Goal: Task Accomplishment & Management: Complete application form

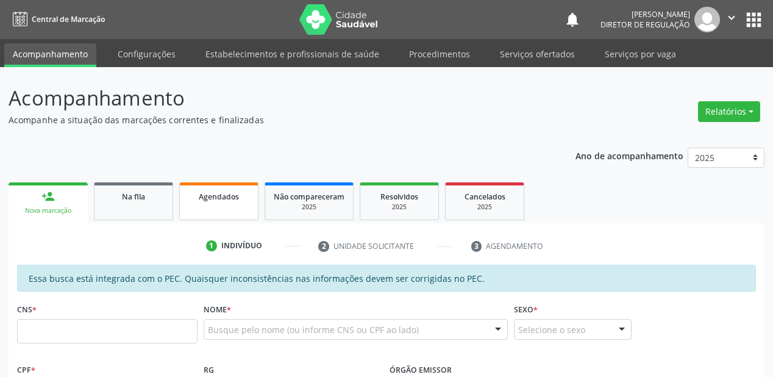
click at [210, 201] on div "Agendados" at bounding box center [218, 196] width 61 height 13
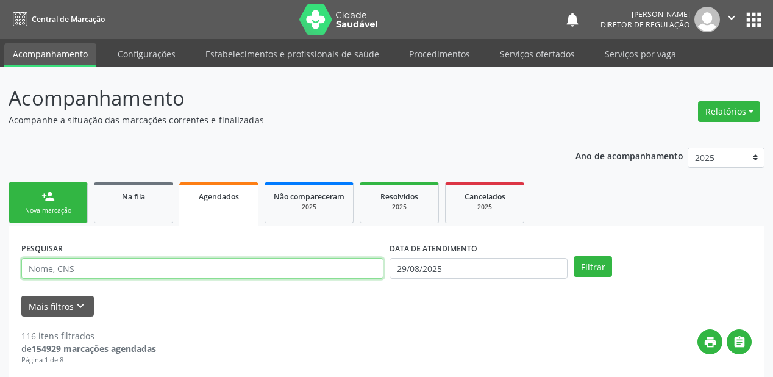
click at [77, 273] on input "text" at bounding box center [202, 268] width 362 height 21
type input "706202543605462"
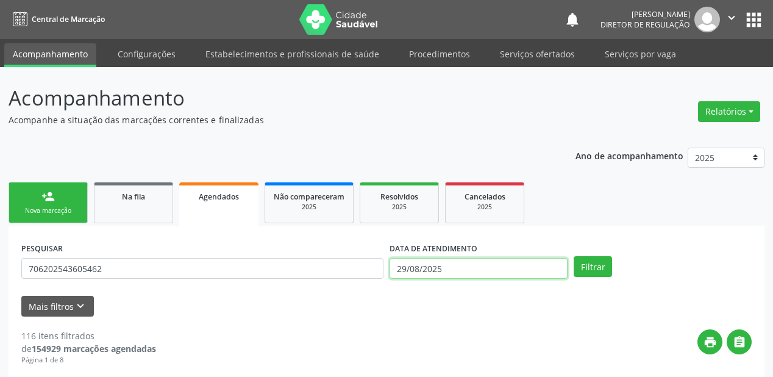
click at [540, 268] on input "29/08/2025" at bounding box center [479, 268] width 178 height 21
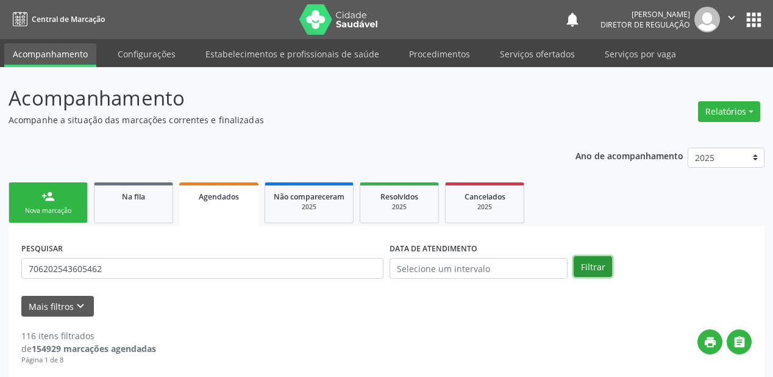
click at [597, 262] on button "Filtrar" at bounding box center [593, 266] width 38 height 21
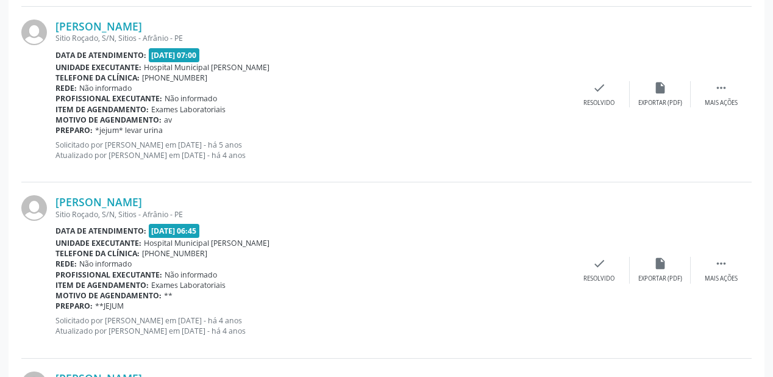
scroll to position [2676, 0]
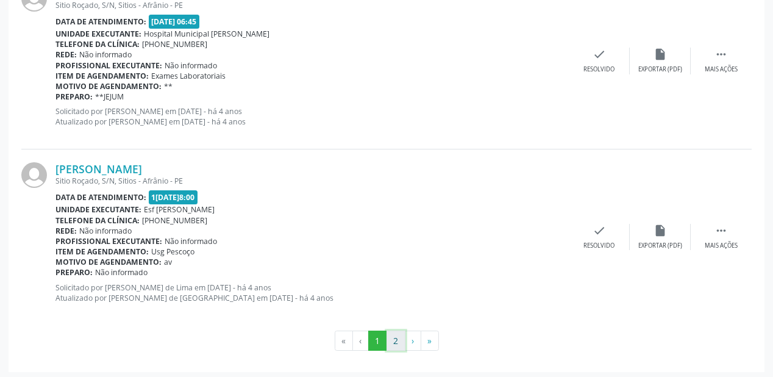
click at [393, 337] on button "2" at bounding box center [396, 340] width 19 height 21
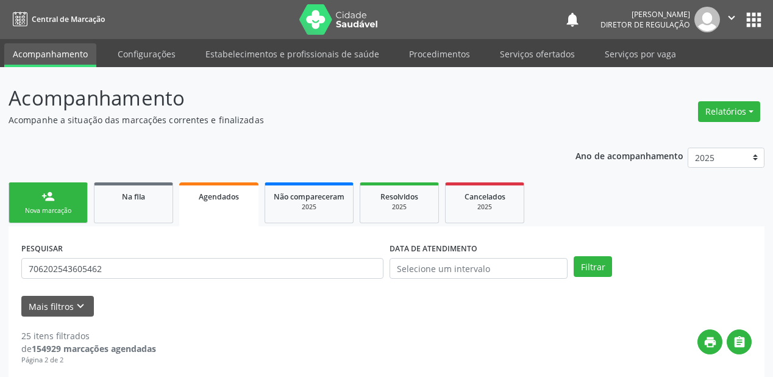
scroll to position [0, 0]
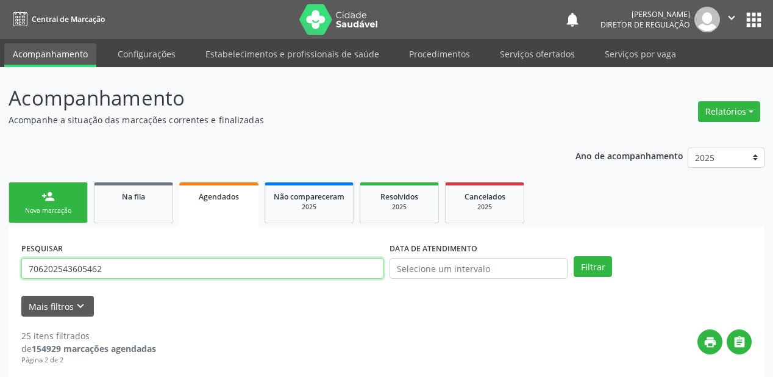
drag, startPoint x: 112, startPoint y: 266, endPoint x: 0, endPoint y: 269, distance: 112.2
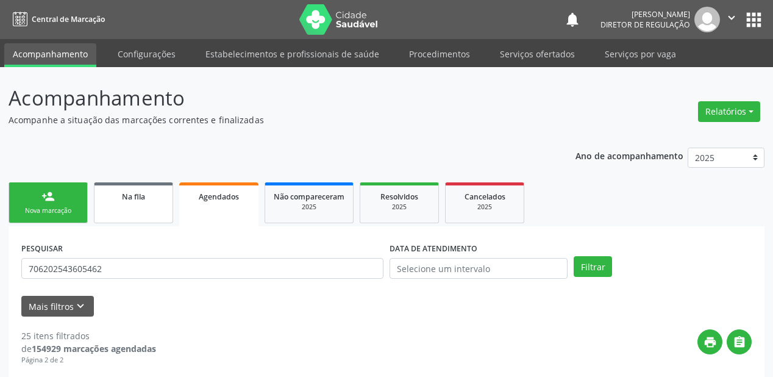
click at [139, 207] on link "Na fila" at bounding box center [133, 202] width 79 height 41
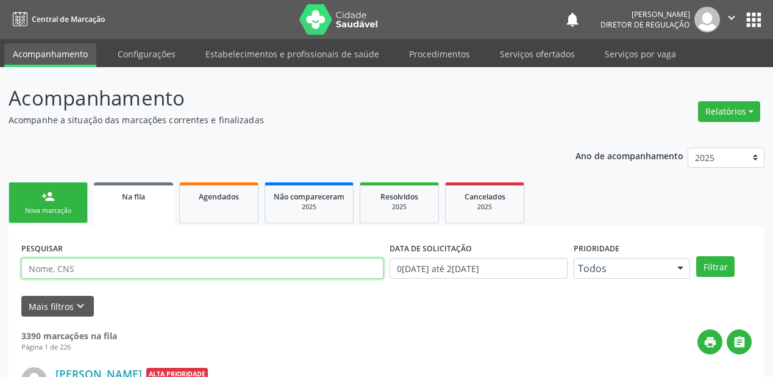
click at [79, 268] on input "text" at bounding box center [202, 268] width 362 height 21
paste input "706202543605462"
type input "706202543605462"
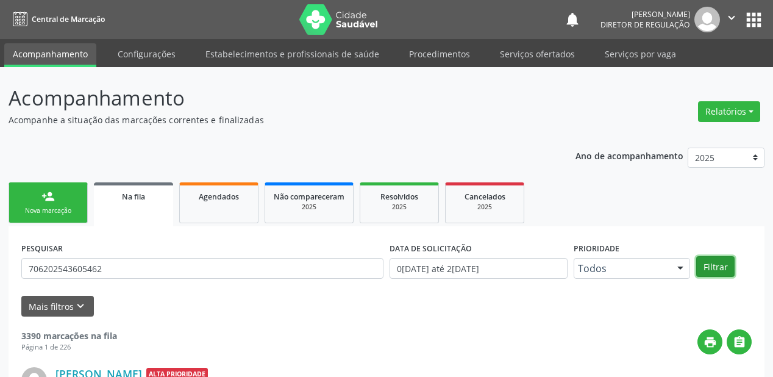
click at [701, 266] on button "Filtrar" at bounding box center [715, 266] width 38 height 21
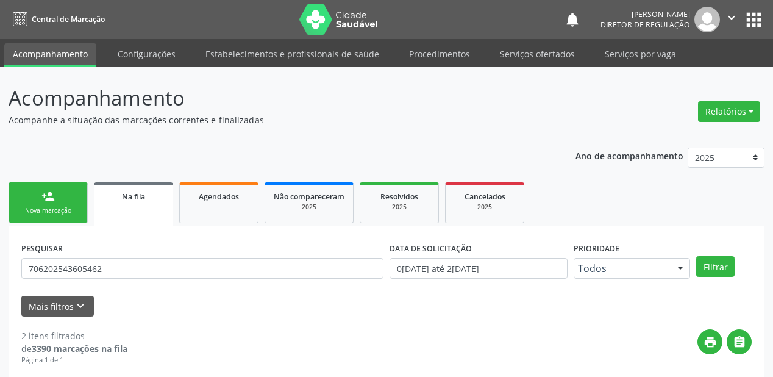
drag, startPoint x: 526, startPoint y: 59, endPoint x: 526, endPoint y: 69, distance: 10.4
click at [525, 61] on link "Serviços ofertados" at bounding box center [537, 53] width 92 height 21
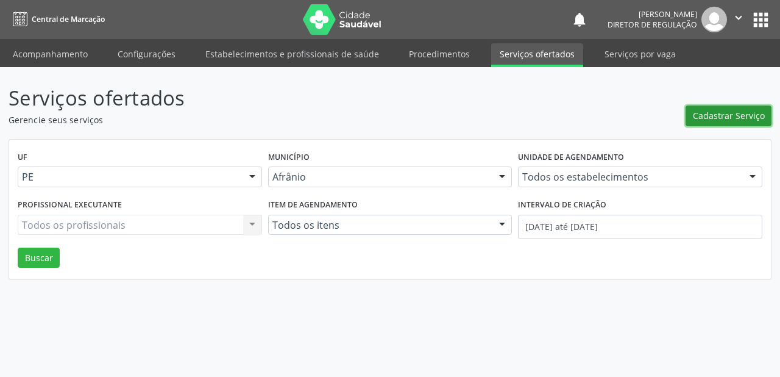
click at [710, 117] on span "Cadastrar Serviço" at bounding box center [729, 115] width 72 height 13
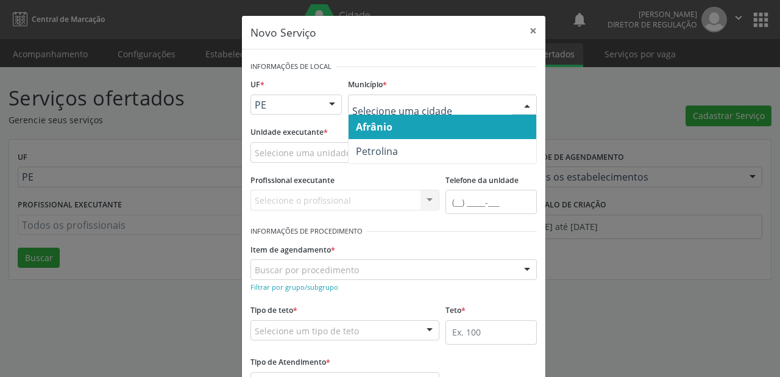
click at [373, 126] on span "Afrânio" at bounding box center [374, 126] width 37 height 13
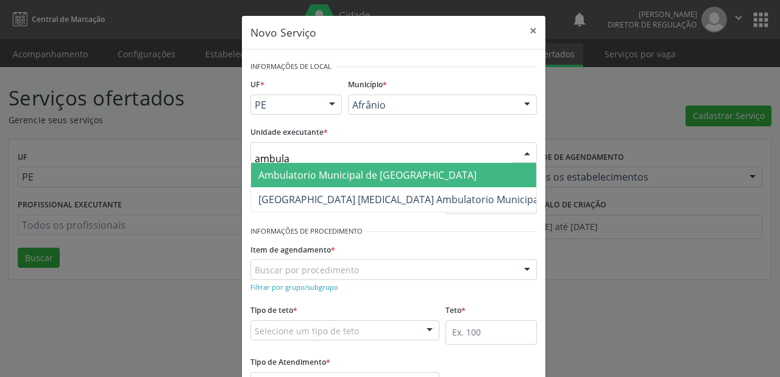
type input "ambulat"
click at [263, 174] on span "Ambulatorio Municipal de [GEOGRAPHIC_DATA]" at bounding box center [367, 174] width 218 height 13
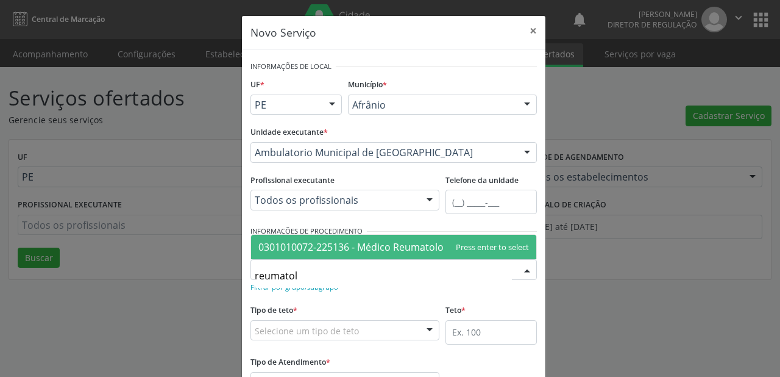
type input "reumatolo"
click at [308, 248] on span "0301010072-225136 - Médico Reumatologista" at bounding box center [361, 246] width 207 height 13
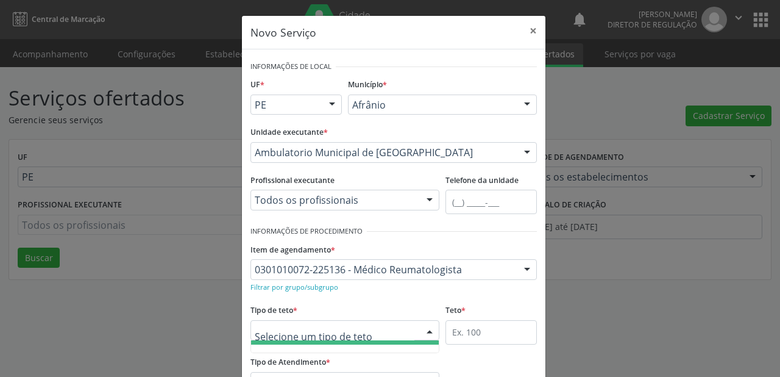
scroll to position [37, 0]
click at [304, 345] on span "Teto físico" at bounding box center [345, 340] width 188 height 24
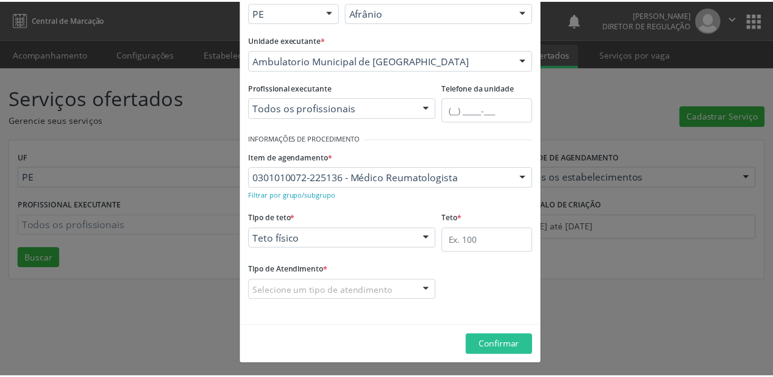
scroll to position [93, 0]
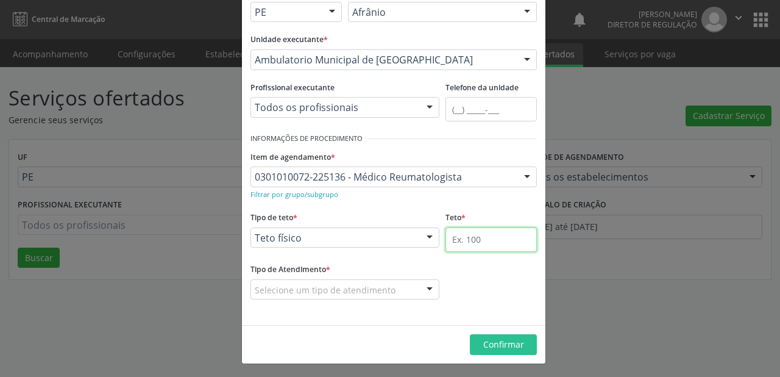
click at [463, 241] on input "text" at bounding box center [491, 239] width 91 height 24
type input "1"
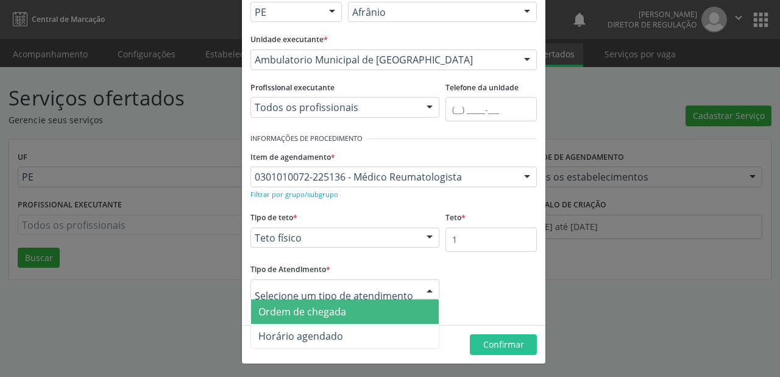
click at [288, 310] on span "Ordem de chegada" at bounding box center [302, 311] width 88 height 13
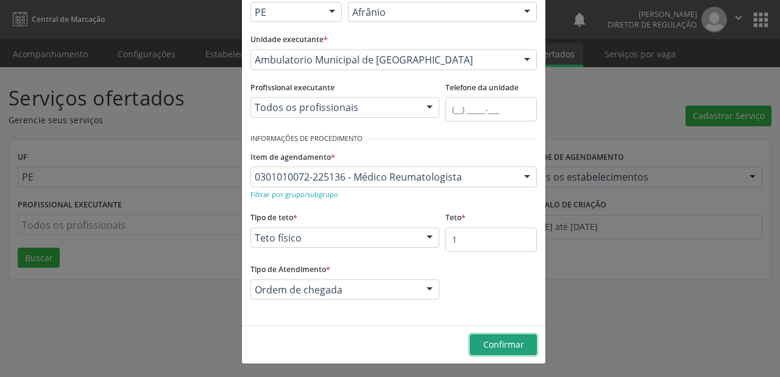
click at [470, 346] on button "Confirmar" at bounding box center [503, 344] width 67 height 21
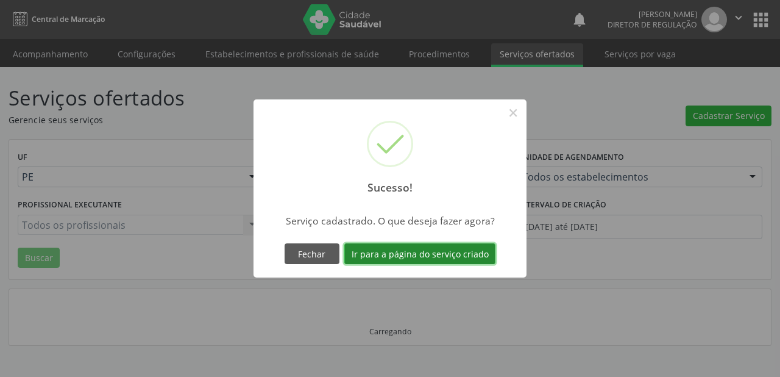
click at [396, 261] on button "Ir para a página do serviço criado" at bounding box center [419, 253] width 151 height 21
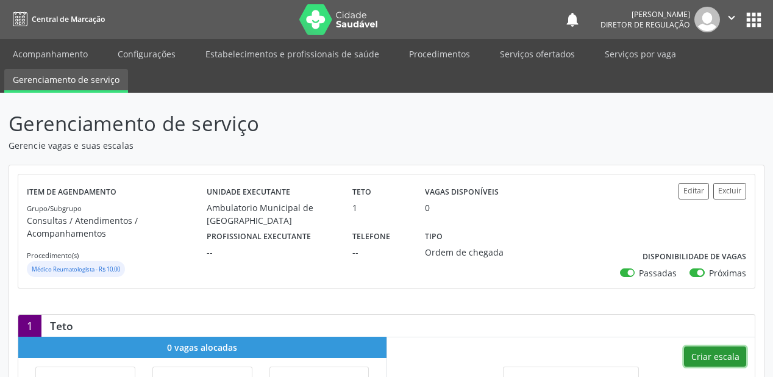
click at [717, 354] on button "Criar escala" at bounding box center [715, 356] width 62 height 21
select select "7"
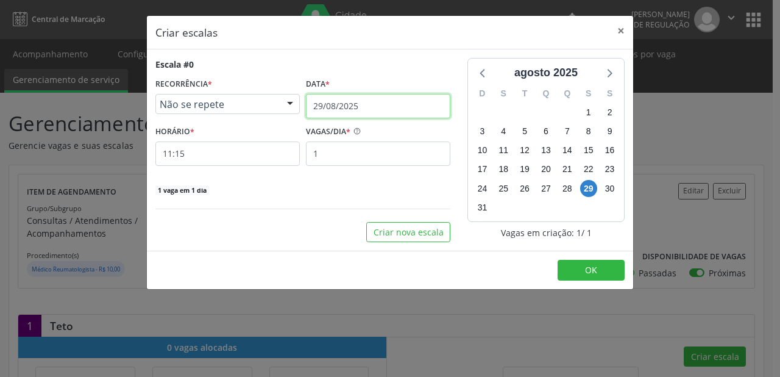
click at [387, 104] on input "29/08/2025" at bounding box center [378, 106] width 144 height 24
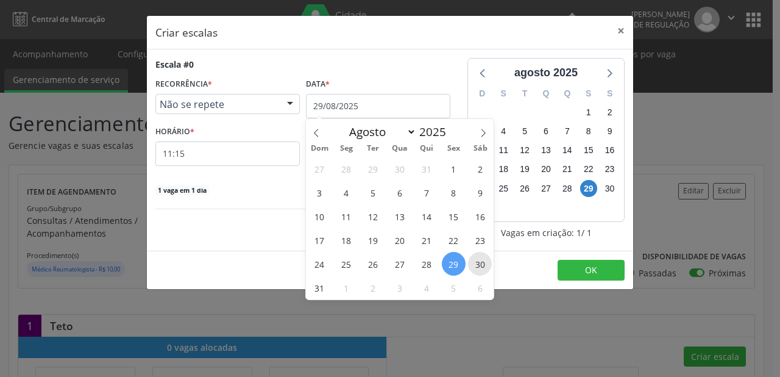
click at [481, 262] on span "30" at bounding box center [480, 264] width 24 height 24
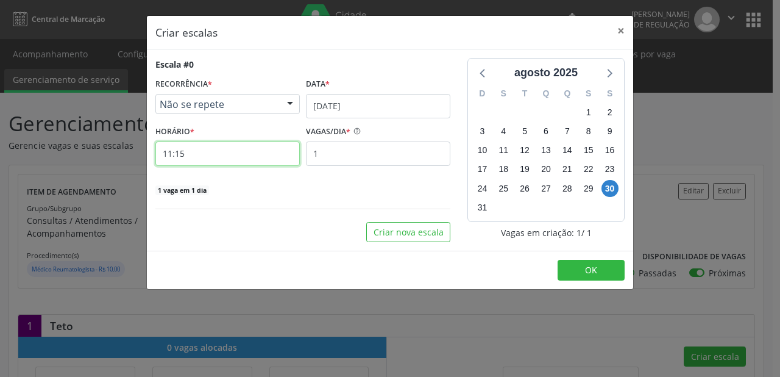
click at [193, 154] on input "11:15" at bounding box center [227, 153] width 144 height 24
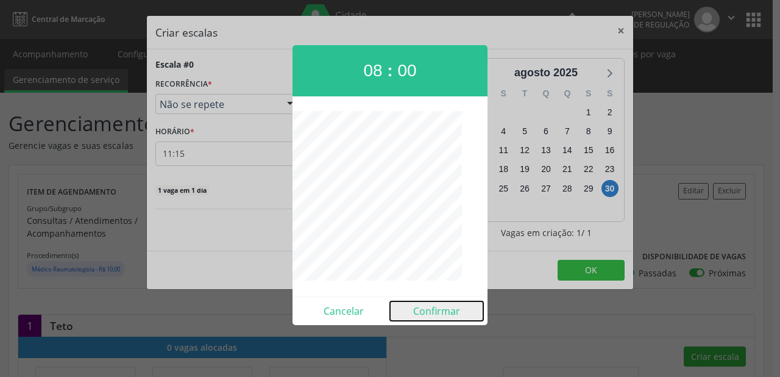
click at [433, 311] on button "Confirmar" at bounding box center [436, 311] width 93 height 20
type input "08:00"
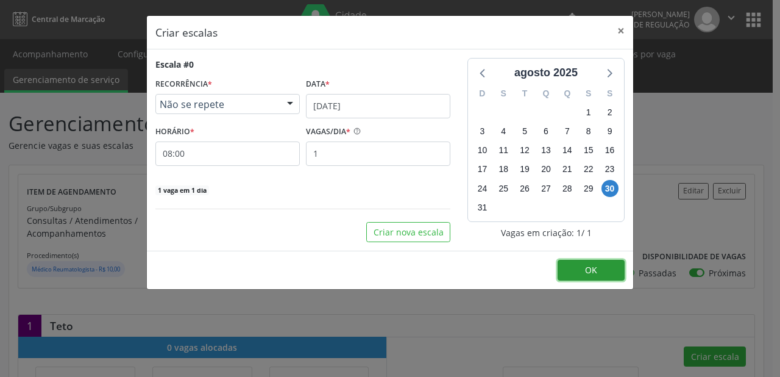
click at [602, 269] on button "OK" at bounding box center [591, 270] width 67 height 21
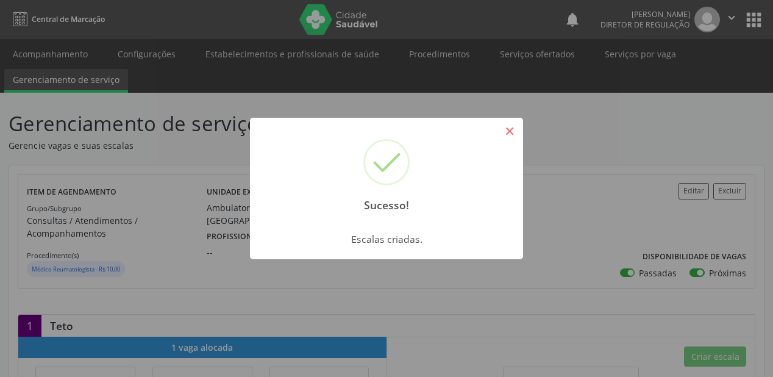
click at [512, 128] on button "×" at bounding box center [509, 131] width 21 height 21
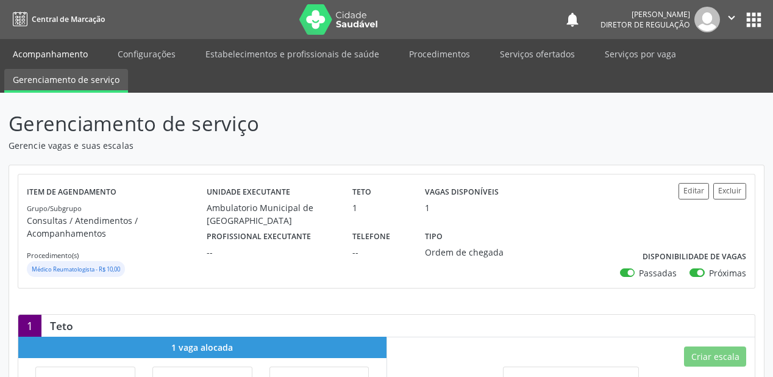
click at [39, 54] on link "Acompanhamento" at bounding box center [50, 53] width 92 height 21
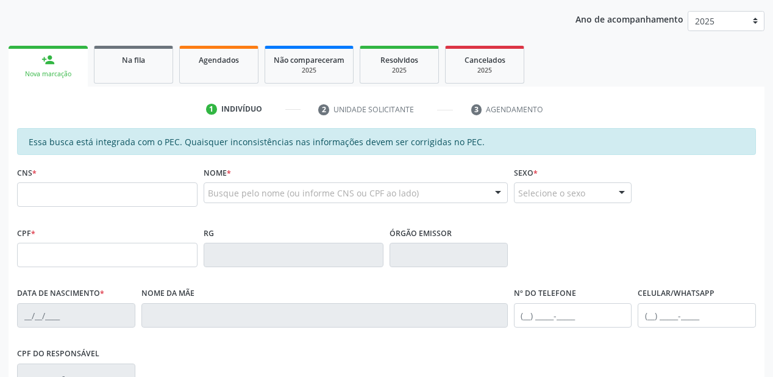
scroll to position [146, 0]
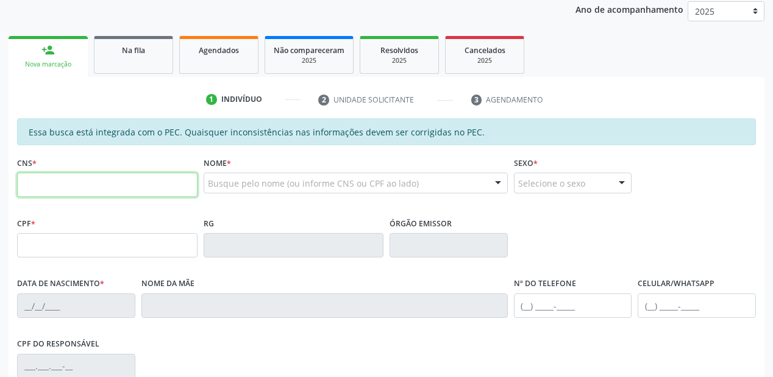
click at [62, 188] on input "text" at bounding box center [107, 185] width 180 height 24
type input "706 2025 4360 5462"
type input "763.353.484-20"
type input "[DATE]"
type input "[PERSON_NAME]"
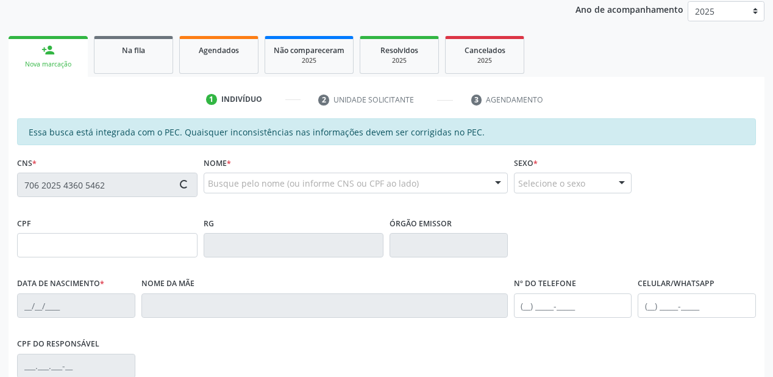
type input "[PHONE_NUMBER]"
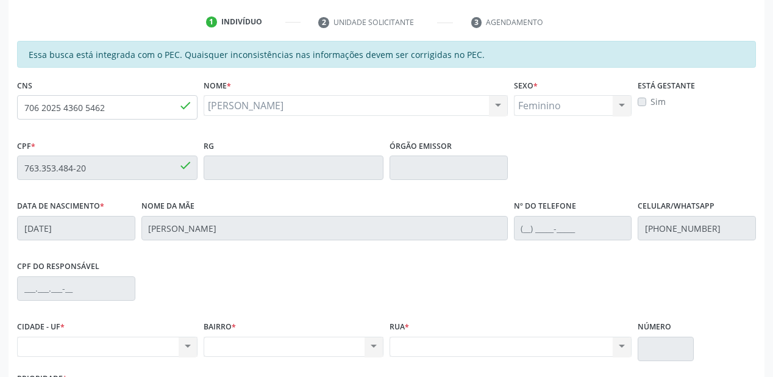
scroll to position [319, 0]
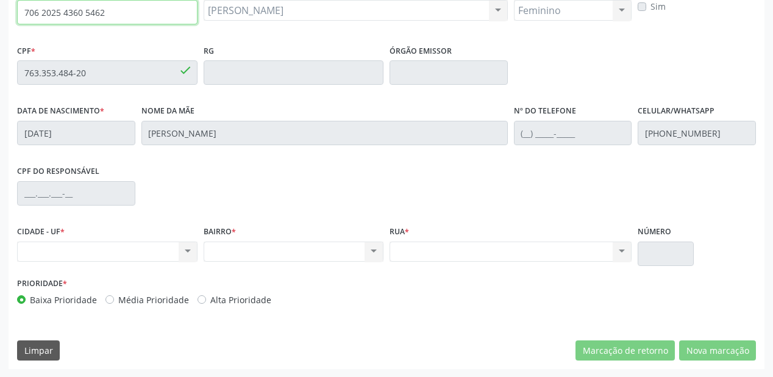
drag, startPoint x: 110, startPoint y: 13, endPoint x: 24, endPoint y: 14, distance: 86.0
click at [24, 14] on input "706 2025 4360 5462" at bounding box center [107, 12] width 180 height 24
